Goal: Task Accomplishment & Management: Complete application form

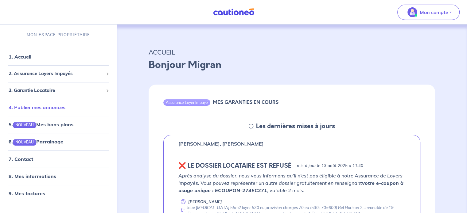
click at [39, 109] on link "4. Publier mes annonces" at bounding box center [37, 107] width 57 height 6
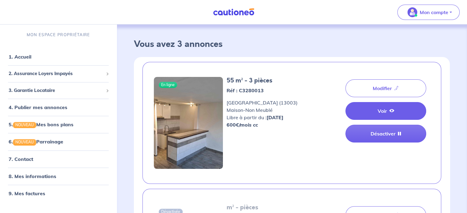
click at [393, 112] on icon at bounding box center [391, 110] width 5 height 5
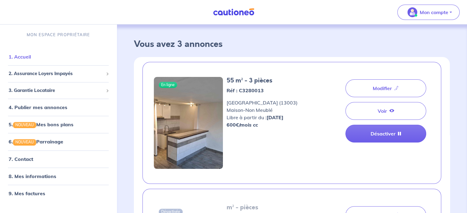
click at [25, 59] on link "1. Accueil" at bounding box center [20, 57] width 22 height 6
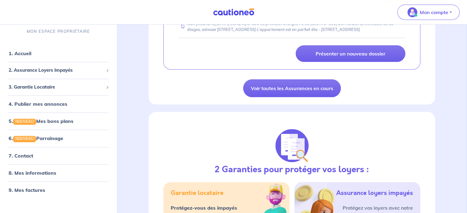
scroll to position [123, 0]
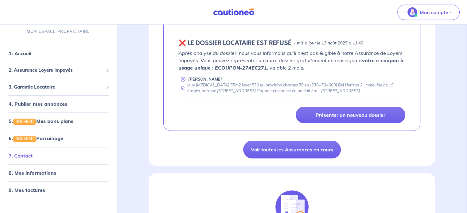
click at [26, 157] on link "7. Contact" at bounding box center [21, 156] width 24 height 6
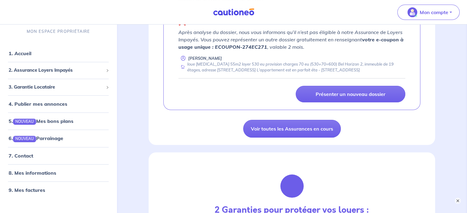
scroll to position [153, 0]
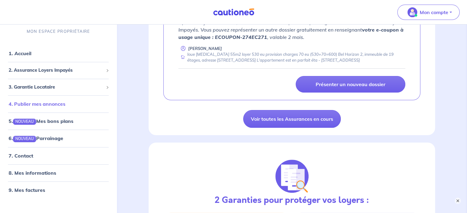
click at [54, 107] on link "4. Publier mes annonces" at bounding box center [37, 104] width 57 height 6
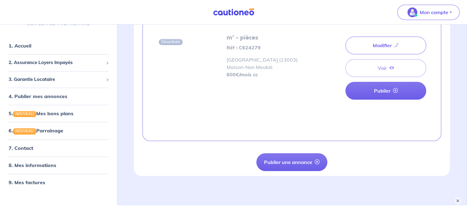
scroll to position [307, 0]
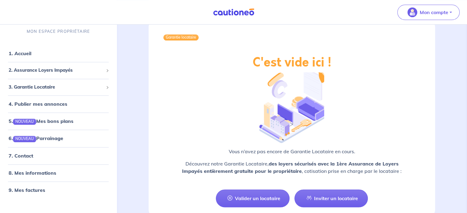
scroll to position [742, 0]
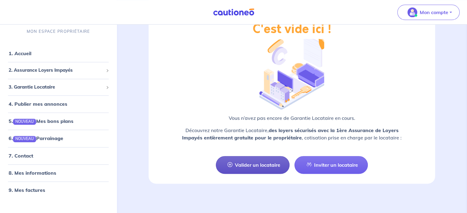
click at [258, 164] on link "Valider un locataire" at bounding box center [253, 165] width 74 height 18
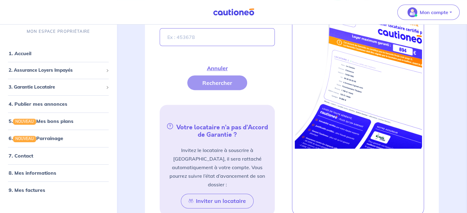
scroll to position [183, 0]
